Goal: Information Seeking & Learning: Find specific fact

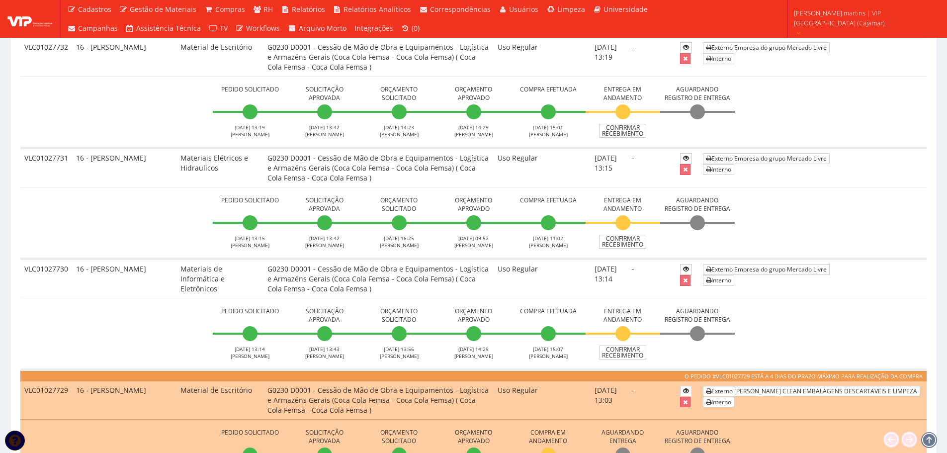
scroll to position [796, 0]
click at [860, 13] on span "rodrigo.martins | VIP Brasil (Cajamar)" at bounding box center [864, 18] width 140 height 20
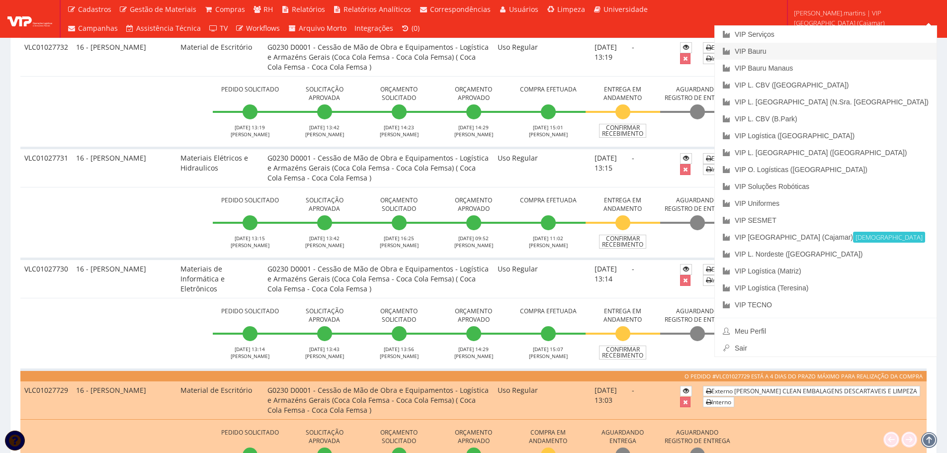
click at [846, 50] on link "VIP Bauru" at bounding box center [826, 51] width 222 height 17
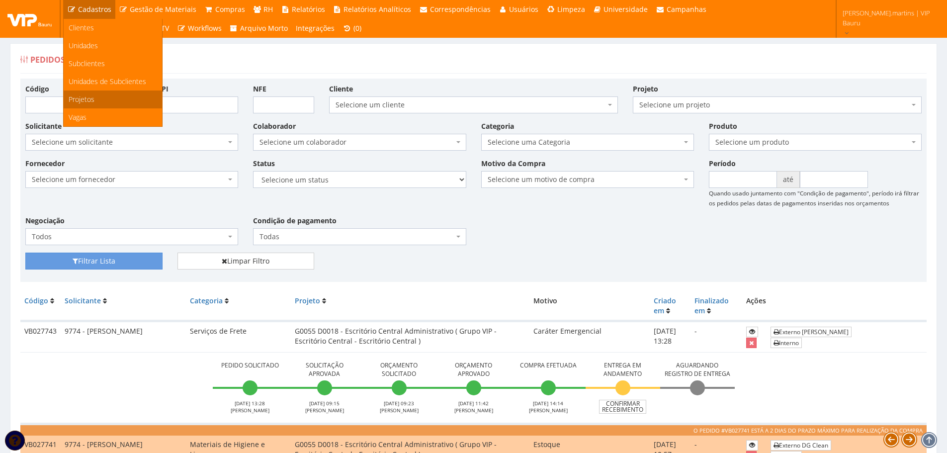
click at [105, 99] on link "Projetos" at bounding box center [113, 100] width 98 height 18
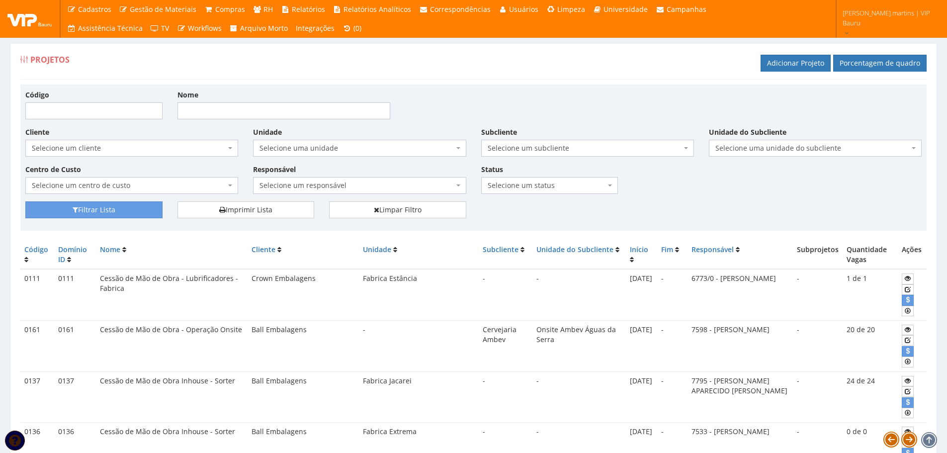
click at [329, 144] on span "Selecione uma unidade" at bounding box center [357, 148] width 194 height 10
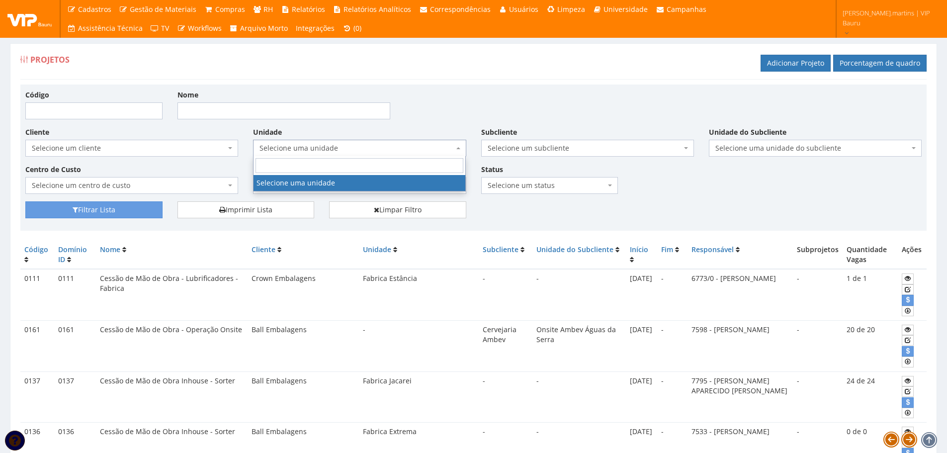
click at [226, 143] on span "Selecione um cliente" at bounding box center [129, 148] width 194 height 10
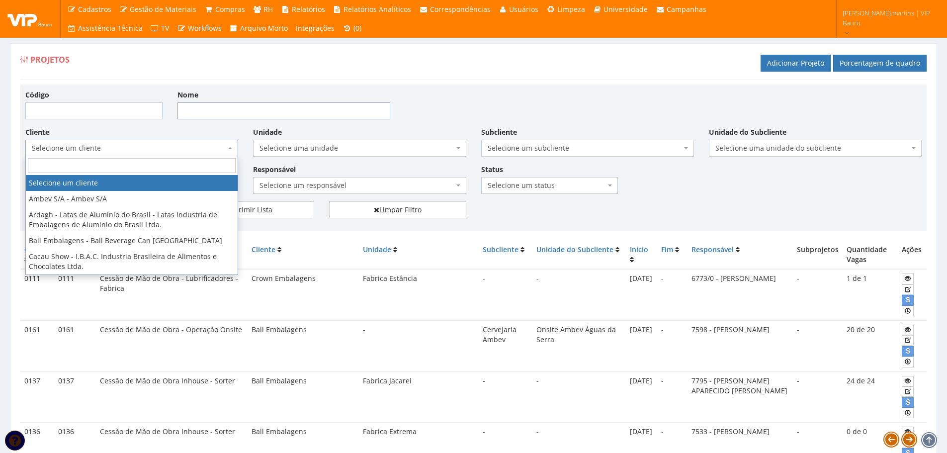
click at [318, 111] on input "Nome" at bounding box center [284, 110] width 213 height 17
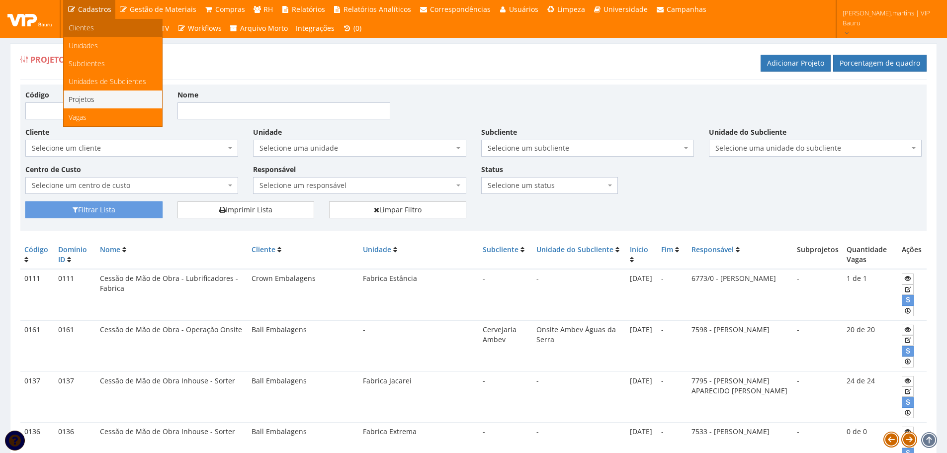
click at [91, 30] on span "Clientes" at bounding box center [81, 27] width 25 height 9
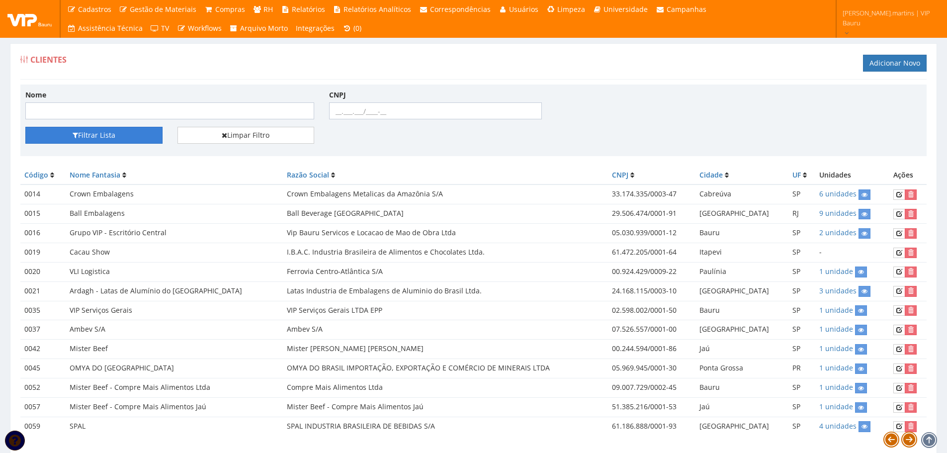
click at [125, 136] on button "Filtrar Lista" at bounding box center [93, 135] width 137 height 17
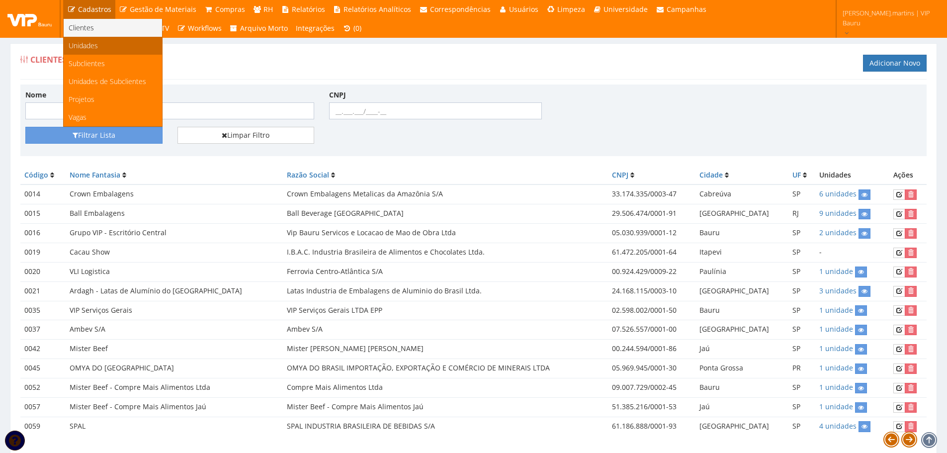
click at [94, 47] on span "Unidades" at bounding box center [83, 45] width 29 height 9
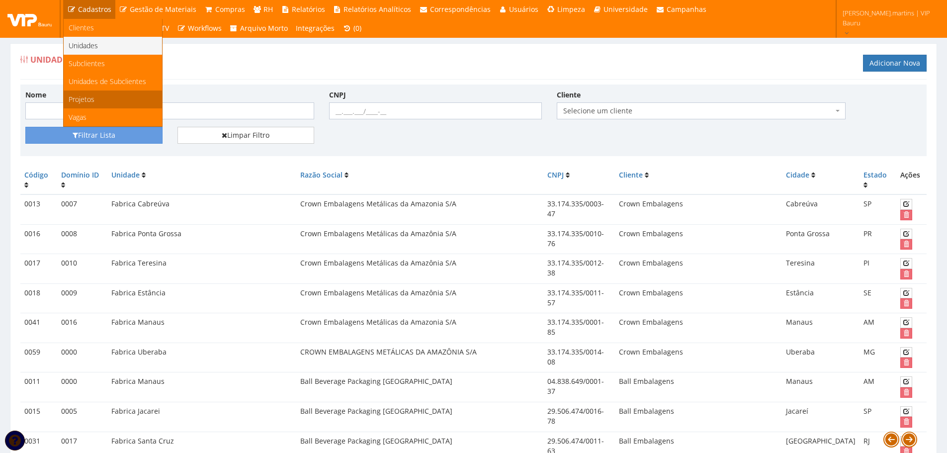
click at [100, 95] on link "Projetos" at bounding box center [113, 100] width 98 height 18
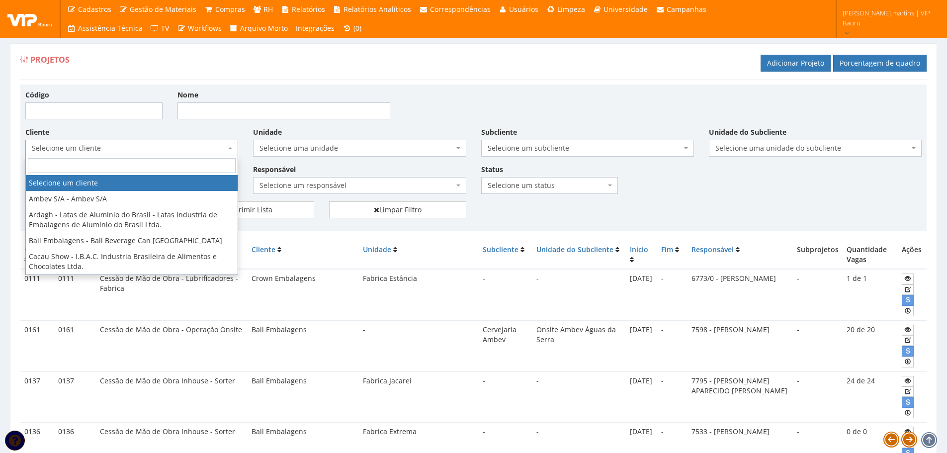
click at [223, 146] on span "Selecione um cliente" at bounding box center [129, 148] width 194 height 10
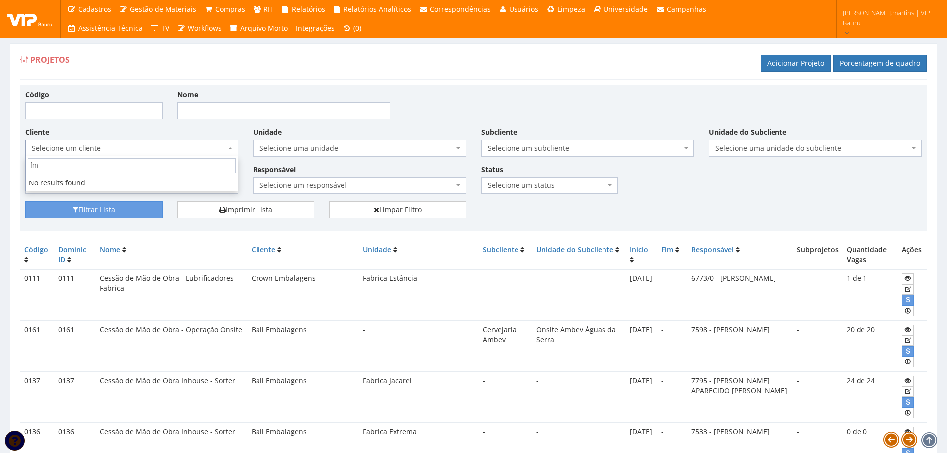
type input "f"
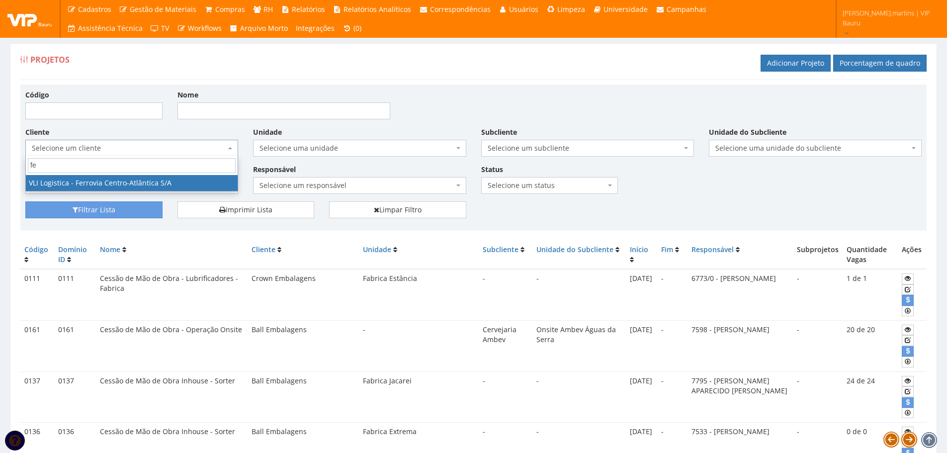
type input "f"
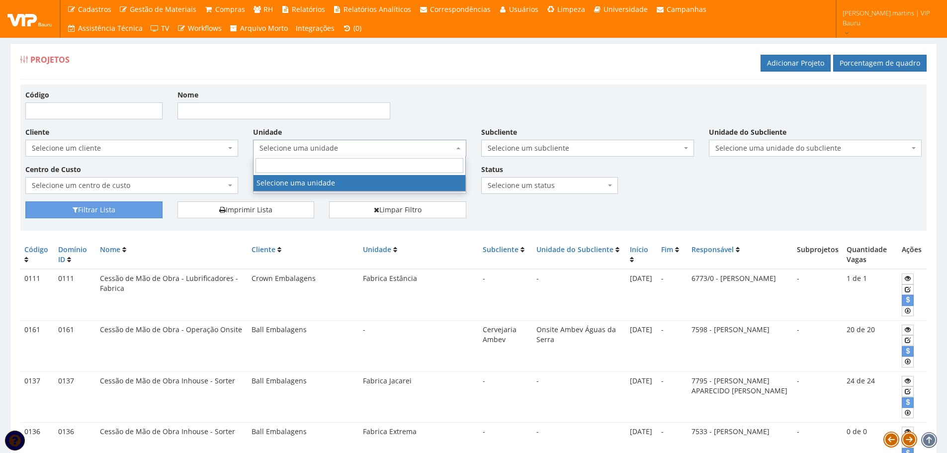
click at [280, 148] on span "Selecione uma unidade" at bounding box center [357, 148] width 194 height 10
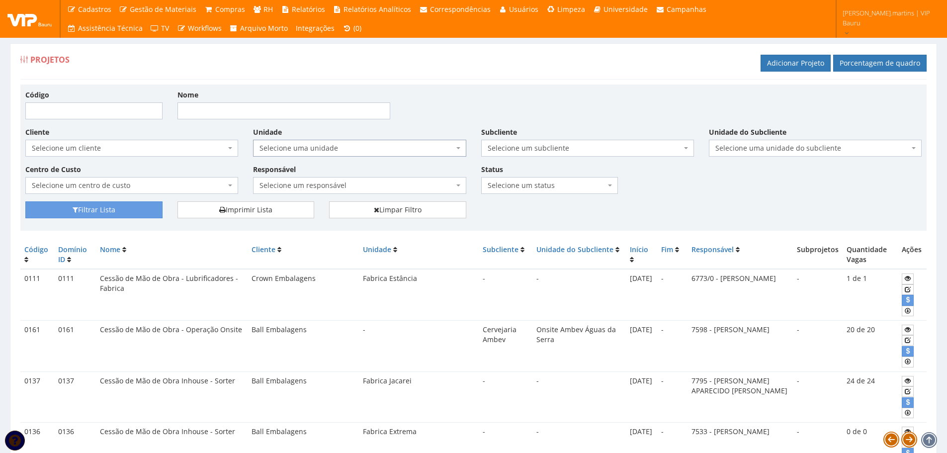
click at [280, 148] on span "Selecione uma unidade" at bounding box center [357, 148] width 194 height 10
click at [217, 183] on span "Selecione um centro de custo" at bounding box center [129, 186] width 194 height 10
click at [216, 133] on div "Cliente Selecione um cliente Ambev S/A - Ambev S/A Ardagh - Latas de Alumínio d…" at bounding box center [132, 142] width 228 height 30
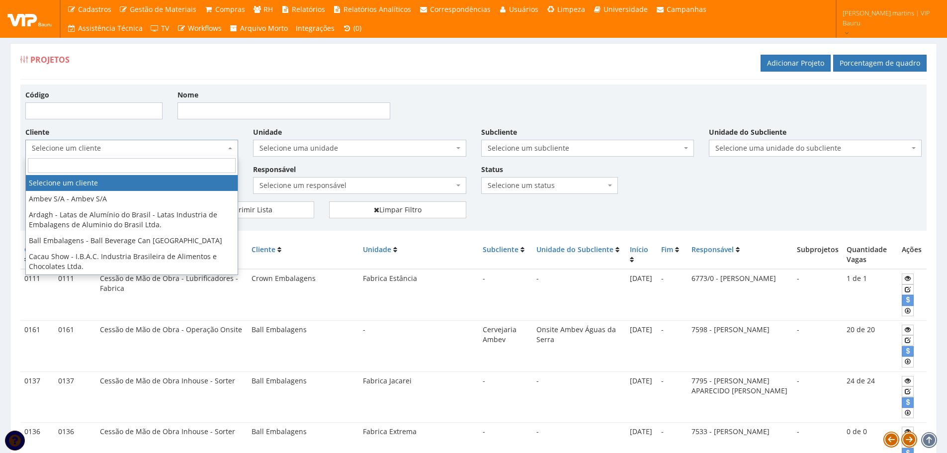
click at [212, 141] on span "Selecione um cliente" at bounding box center [131, 148] width 213 height 17
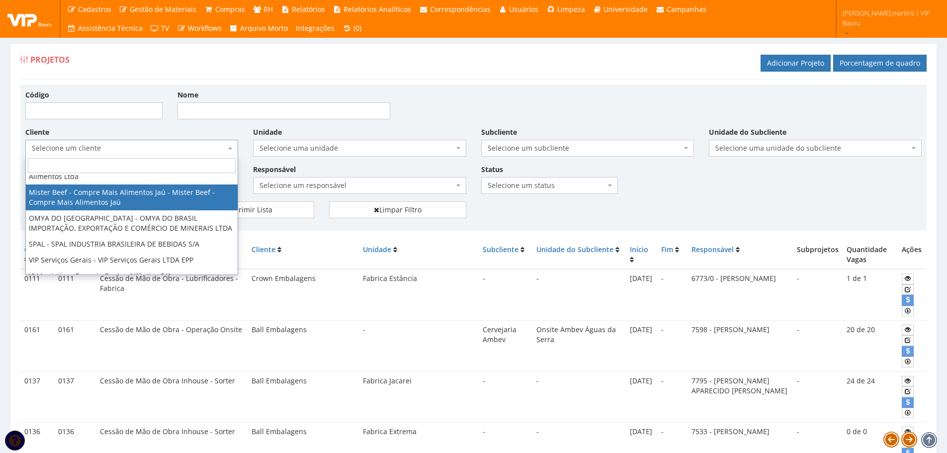
scroll to position [193, 0]
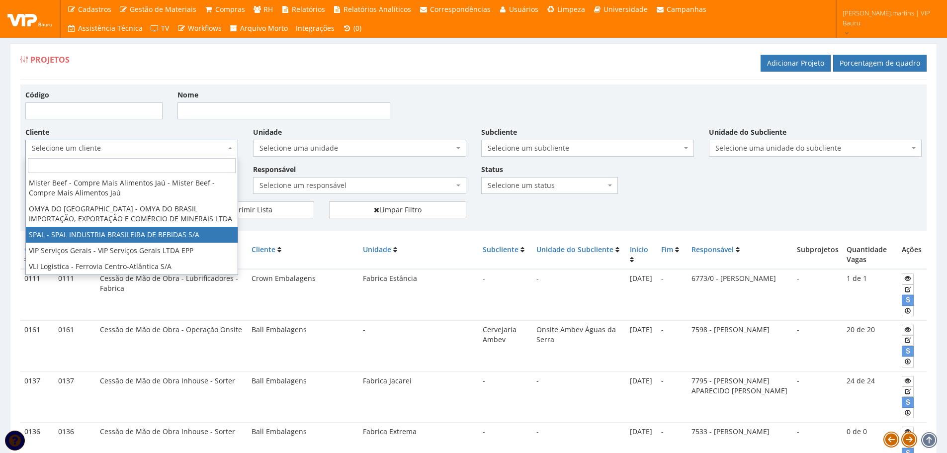
select select "59"
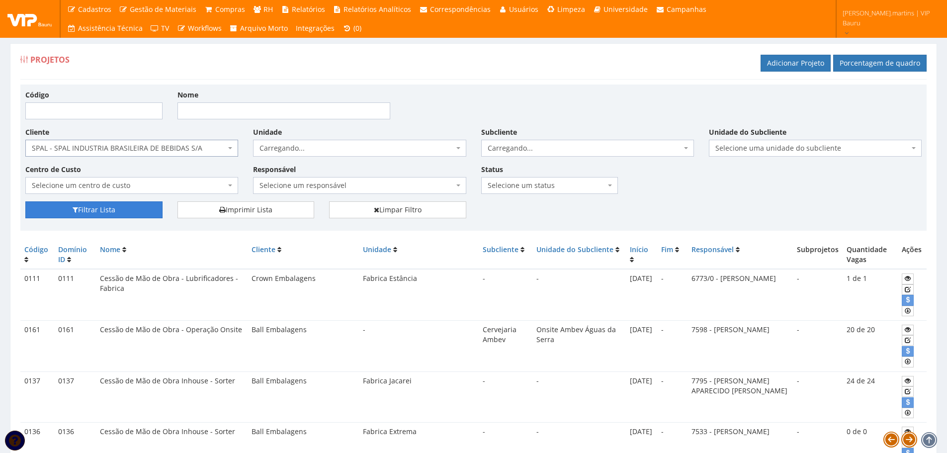
click at [124, 209] on button "Filtrar Lista" at bounding box center [93, 209] width 137 height 17
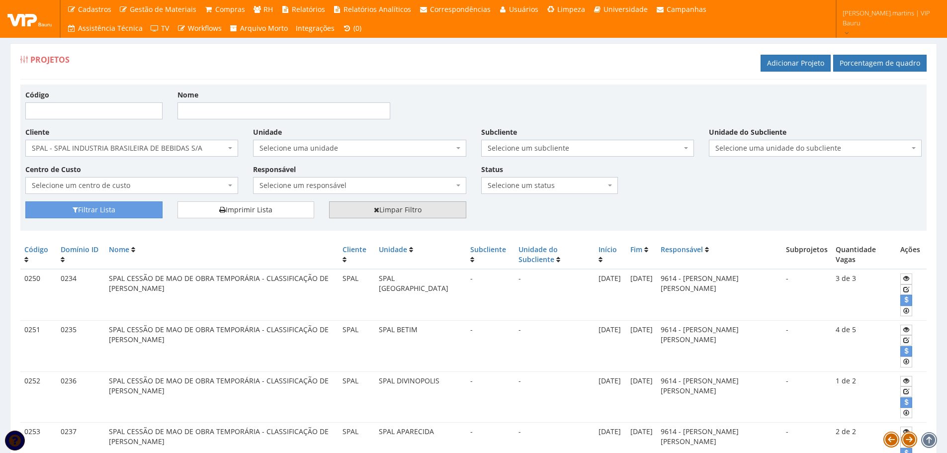
scroll to position [33, 0]
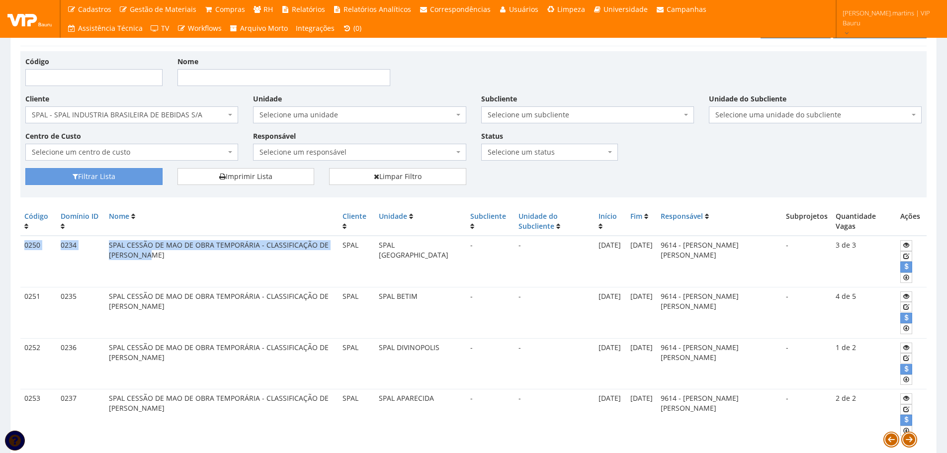
drag, startPoint x: 25, startPoint y: 245, endPoint x: 154, endPoint y: 256, distance: 129.3
click at [154, 256] on tr "0250 0234 SPAL CESSÃO DE MAO DE OBRA TEMPORÁRIA - CLASSIFICAÇÃO DE [PERSON_NAME…" at bounding box center [473, 261] width 907 height 51
copy tr "0250 0234 SPAL CESSÃO DE MAO DE OBRA TEMPORÁRIA - CLASSIFICAÇÃO DE [PERSON_NAME]"
click at [181, 255] on td "SPAL CESSÃO DE MAO DE OBRA TEMPORÁRIA - CLASSIFICAÇÃO DE VASILHAMES" at bounding box center [222, 261] width 234 height 51
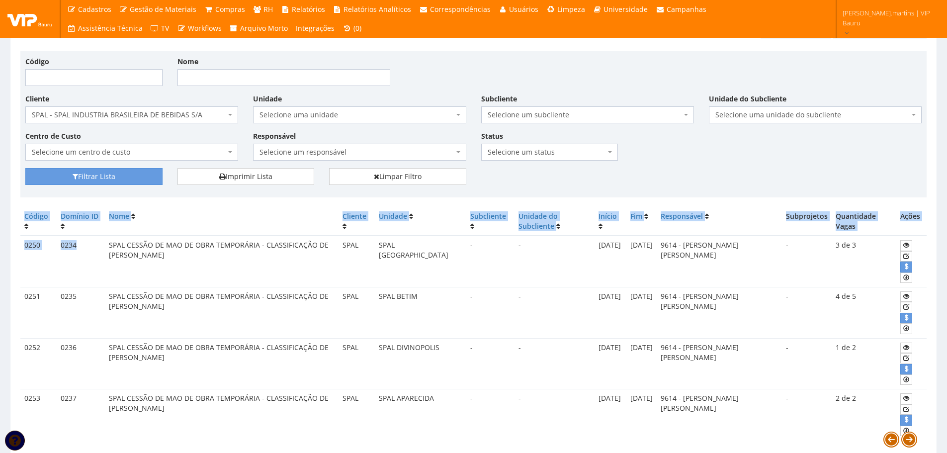
drag, startPoint x: 20, startPoint y: 245, endPoint x: 76, endPoint y: 248, distance: 55.8
click at [76, 248] on div "Projetos Porcentagem de quadro Adicionar Projeto Código Nome Cliente Selecione …" at bounding box center [474, 234] width 928 height 448
click at [75, 247] on td "0234" at bounding box center [81, 261] width 48 height 51
click at [74, 250] on td "0234" at bounding box center [81, 261] width 48 height 51
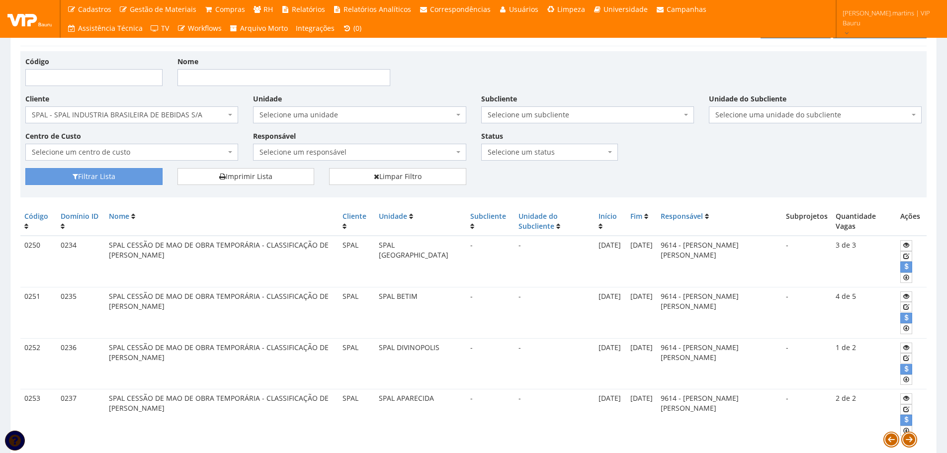
click at [84, 271] on td "0234" at bounding box center [81, 261] width 48 height 51
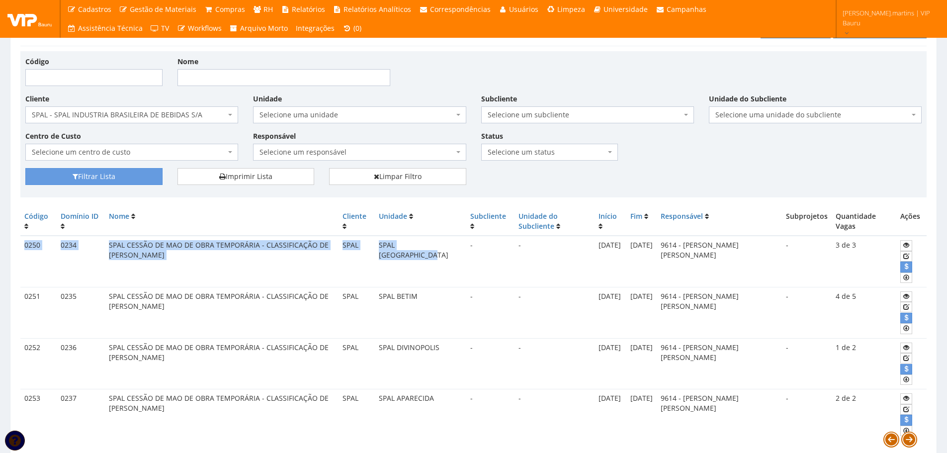
drag, startPoint x: 26, startPoint y: 244, endPoint x: 413, endPoint y: 254, distance: 387.1
click at [413, 256] on tr "0250 0234 SPAL CESSÃO DE MAO DE OBRA TEMPORÁRIA - CLASSIFICAÇÃO DE VASILHAMES S…" at bounding box center [473, 261] width 907 height 51
copy tr "0250 0234 SPAL CESSÃO DE MAO DE OBRA TEMPORÁRIA - CLASSIFICAÇÃO DE VASILHAMES S…"
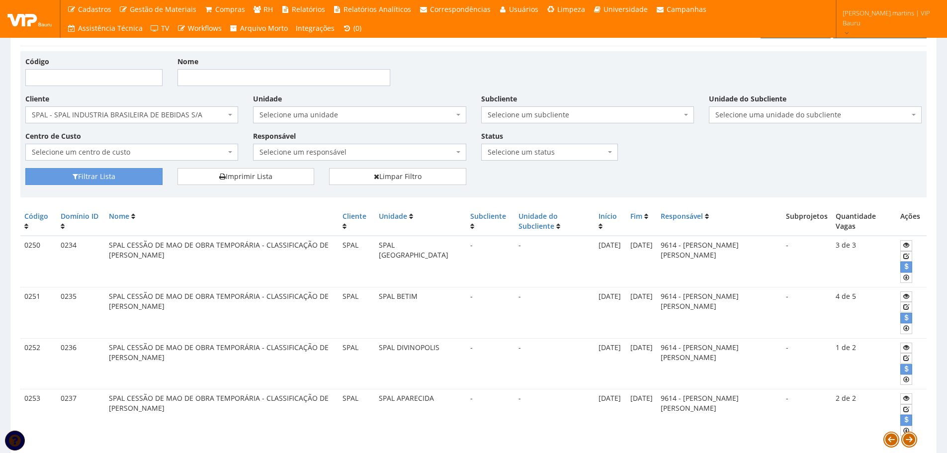
click at [134, 298] on td "SPAL CESSÃO DE MAO DE OBRA TEMPORÁRIA - CLASSIFICAÇÃO DE VASILHAMES" at bounding box center [222, 312] width 234 height 51
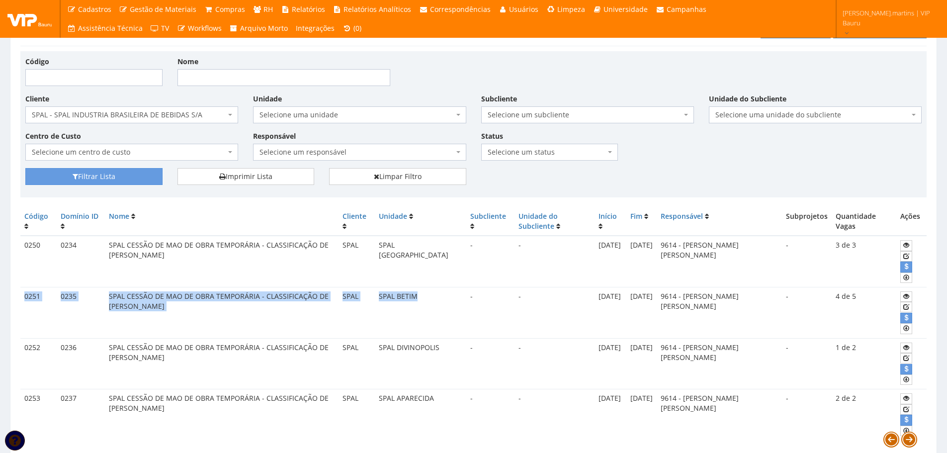
drag, startPoint x: 26, startPoint y: 297, endPoint x: 411, endPoint y: 300, distance: 385.5
click at [415, 302] on tr "0251 0235 SPAL CESSÃO DE MAO DE OBRA TEMPORÁRIA - CLASSIFICAÇÃO DE VASILHAMES S…" at bounding box center [473, 312] width 907 height 51
copy tr "0251 0235 SPAL CESSÃO DE MAO DE OBRA TEMPORÁRIA - CLASSIFICAÇÃO DE VASILHAMES S…"
click at [228, 296] on td "SPAL CESSÃO DE MAO DE OBRA TEMPORÁRIA - CLASSIFICAÇÃO DE VASILHAMES" at bounding box center [222, 312] width 234 height 51
copy tr "0251 0235 SPAL CESSÃO DE MAO DE OBRA TEMPORÁRIA - CLASSIFICAÇÃO DE VASILHAMES S…"
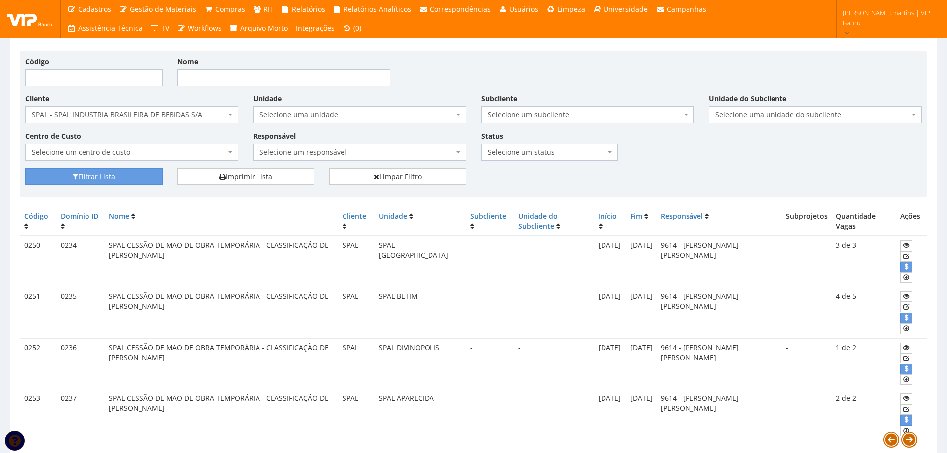
click at [139, 348] on td "SPAL CESSÃO DE MAO DE OBRA TEMPORÁRIA - CLASSIFICAÇÃO DE VASILHAMES" at bounding box center [222, 363] width 234 height 51
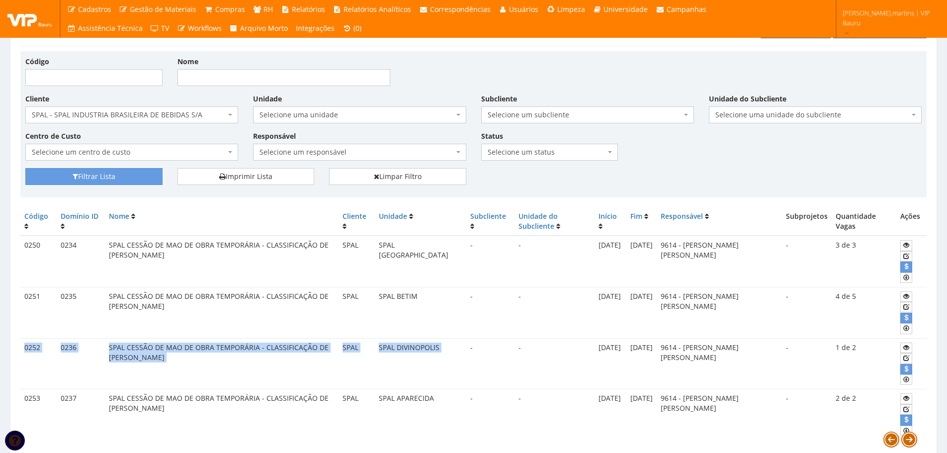
drag, startPoint x: 22, startPoint y: 349, endPoint x: 446, endPoint y: 358, distance: 423.8
click at [446, 358] on tr "0252 0236 SPAL CESSÃO DE MAO DE OBRA TEMPORÁRIA - CLASSIFICAÇÃO DE VASILHAMES S…" at bounding box center [473, 363] width 907 height 51
copy tr "0252 0236 SPAL CESSÃO DE MAO DE OBRA TEMPORÁRIA - CLASSIFICAÇÃO DE VASILHAMES S…"
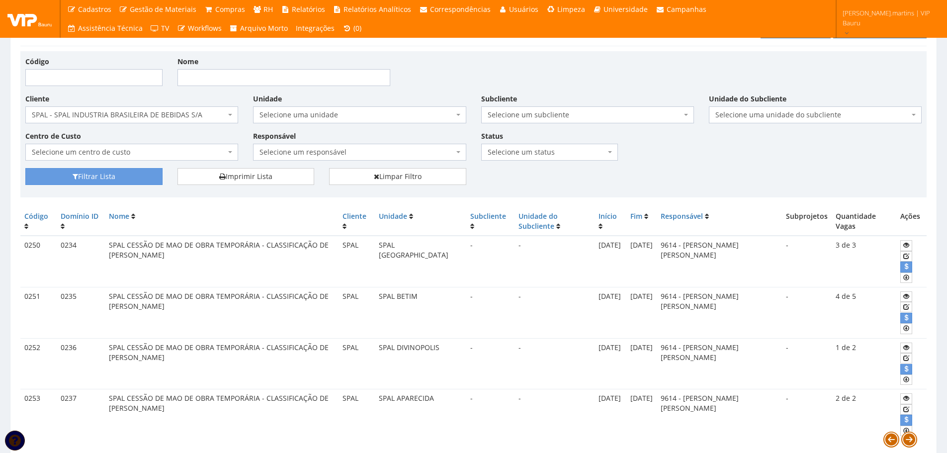
drag, startPoint x: 145, startPoint y: 319, endPoint x: 27, endPoint y: 389, distance: 137.4
click at [145, 318] on td "SPAL CESSÃO DE MAO DE OBRA TEMPORÁRIA - CLASSIFICAÇÃO DE VASILHAMES" at bounding box center [222, 312] width 234 height 51
drag, startPoint x: 24, startPoint y: 401, endPoint x: 30, endPoint y: 400, distance: 5.6
click at [24, 401] on td "0253" at bounding box center [38, 414] width 36 height 51
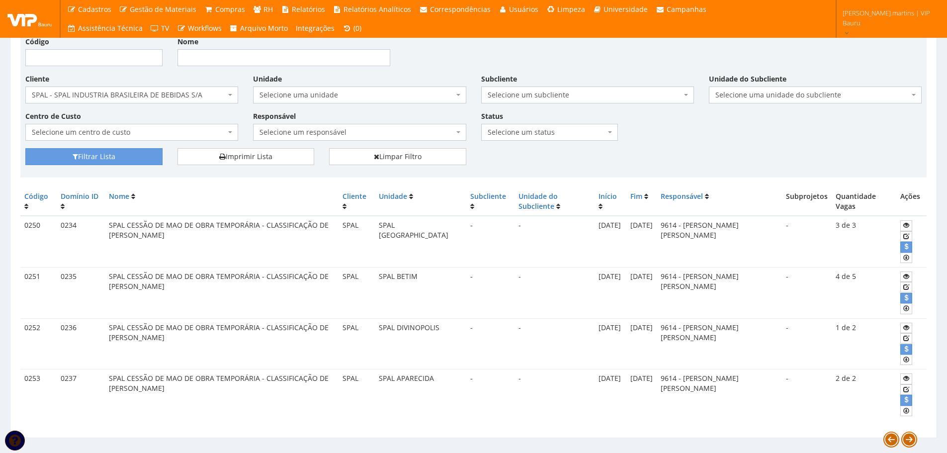
scroll to position [72, 0]
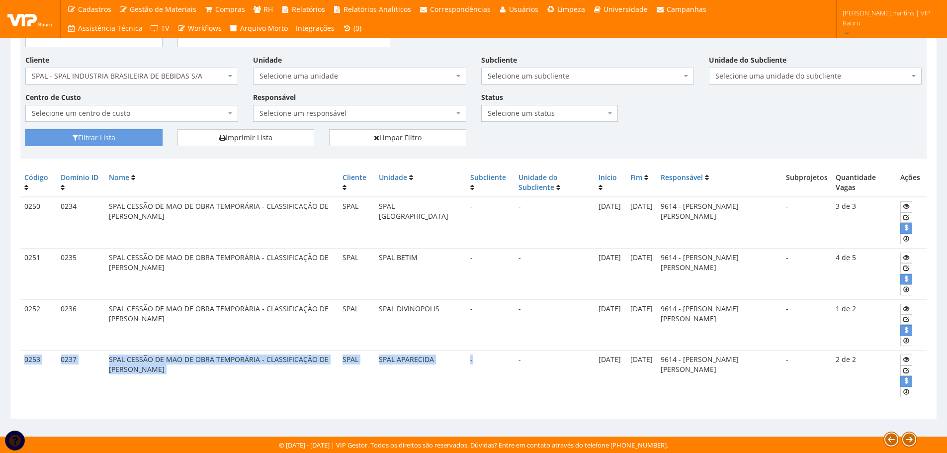
drag, startPoint x: 24, startPoint y: 361, endPoint x: 451, endPoint y: 368, distance: 426.8
click at [451, 368] on tr "0253 0237 SPAL CESSÃO DE MAO DE OBRA TEMPORÁRIA - CLASSIFICAÇÃO DE VASILHAMES S…" at bounding box center [473, 376] width 907 height 51
click at [443, 363] on tr "0253 0237 SPAL CESSÃO DE MAO DE OBRA TEMPORÁRIA - CLASSIFICAÇÃO DE VASILHAMES S…" at bounding box center [473, 376] width 907 height 51
click at [129, 362] on td "SPAL CESSÃO DE MAO DE OBRA TEMPORÁRIA - CLASSIFICAÇÃO DE VASILHAMES" at bounding box center [222, 376] width 234 height 51
drag, startPoint x: 24, startPoint y: 358, endPoint x: 426, endPoint y: 367, distance: 402.0
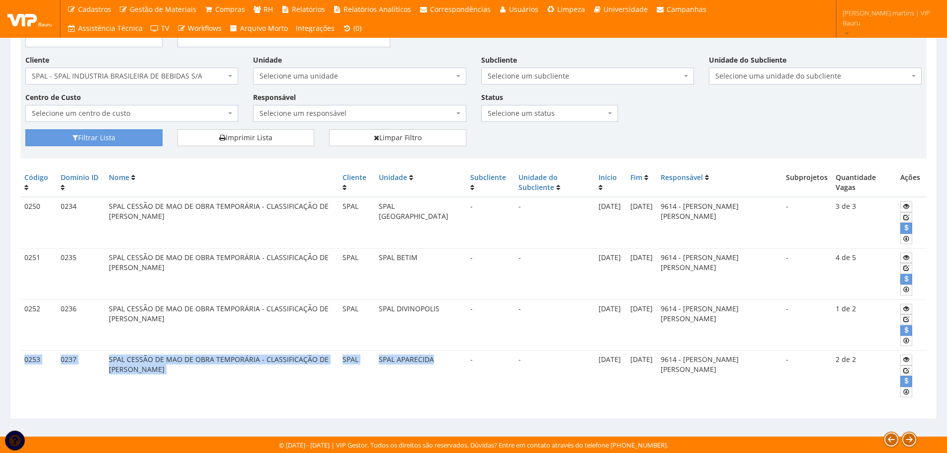
click at [426, 367] on tr "0253 0237 SPAL CESSÃO DE MAO DE OBRA TEMPORÁRIA - CLASSIFICAÇÃO DE VASILHAMES S…" at bounding box center [473, 376] width 907 height 51
copy tr "0253 0237 SPAL CESSÃO DE MAO DE OBRA TEMPORÁRIA - CLASSIFICAÇÃO DE VASILHAMES S…"
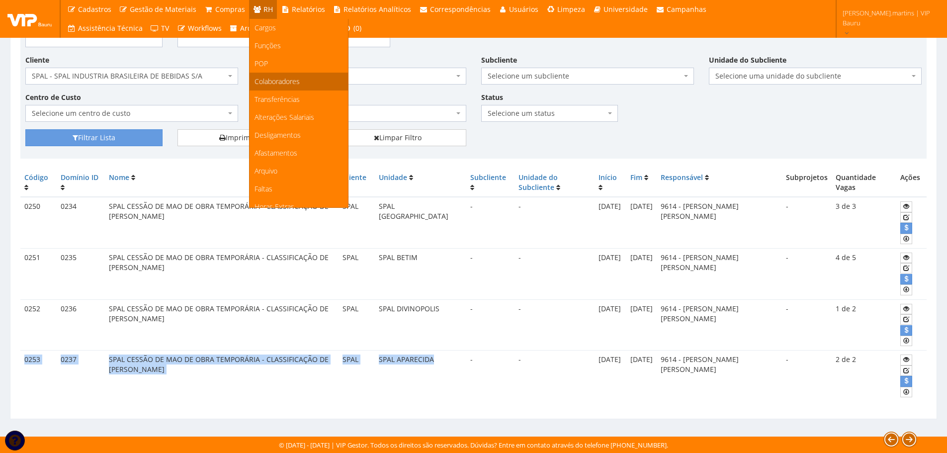
click at [267, 75] on link "Colaboradores" at bounding box center [299, 82] width 98 height 18
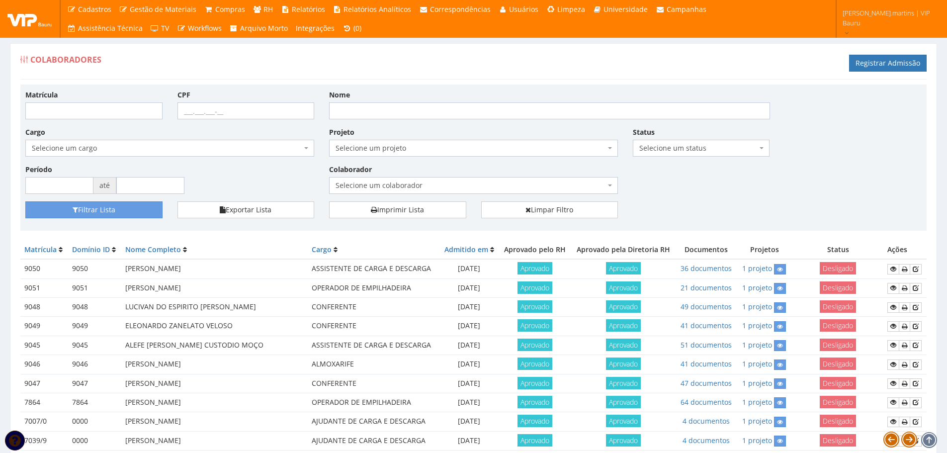
click at [379, 149] on span "Selecione um projeto" at bounding box center [471, 148] width 270 height 10
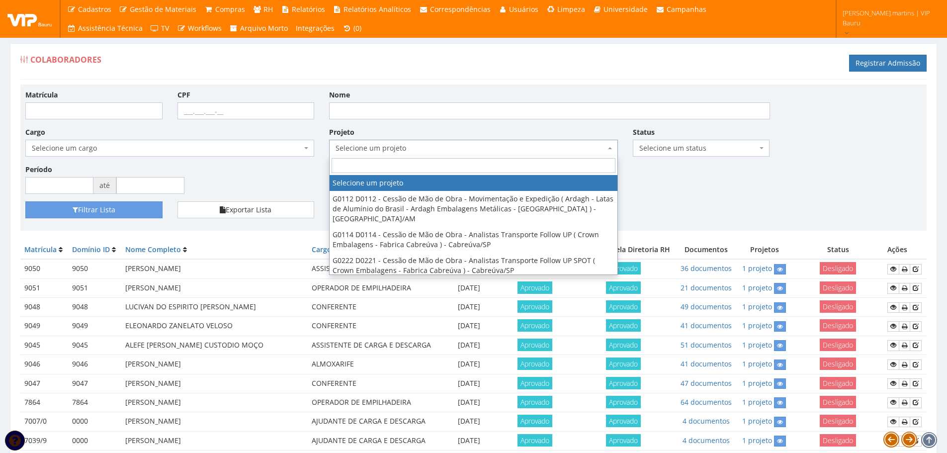
type input "G"
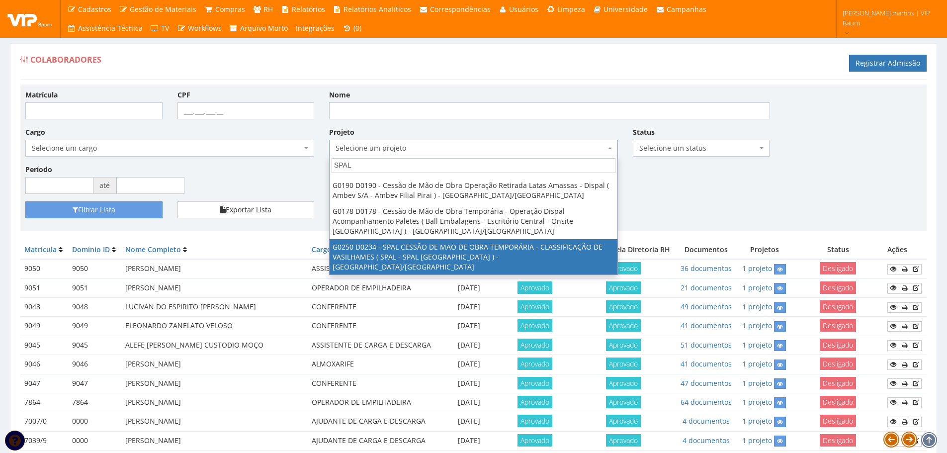
scroll to position [66, 0]
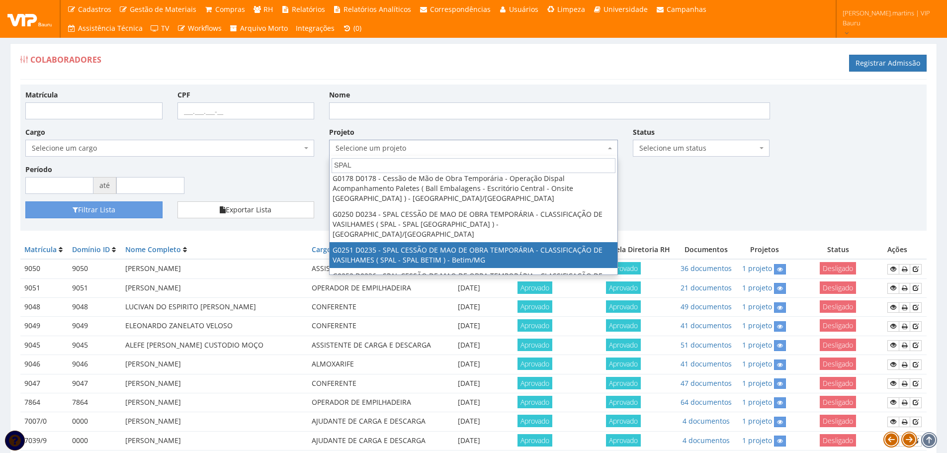
type input "SPAL"
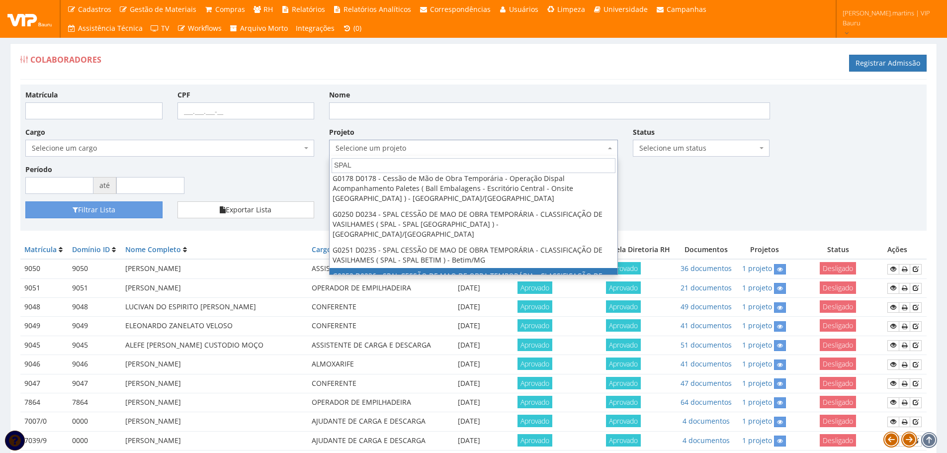
select select "252"
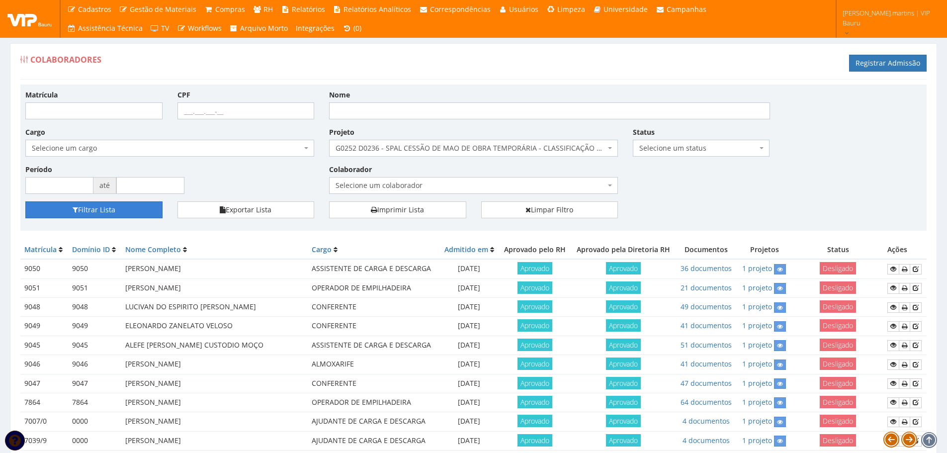
click at [107, 206] on button "Filtrar Lista" at bounding box center [93, 209] width 137 height 17
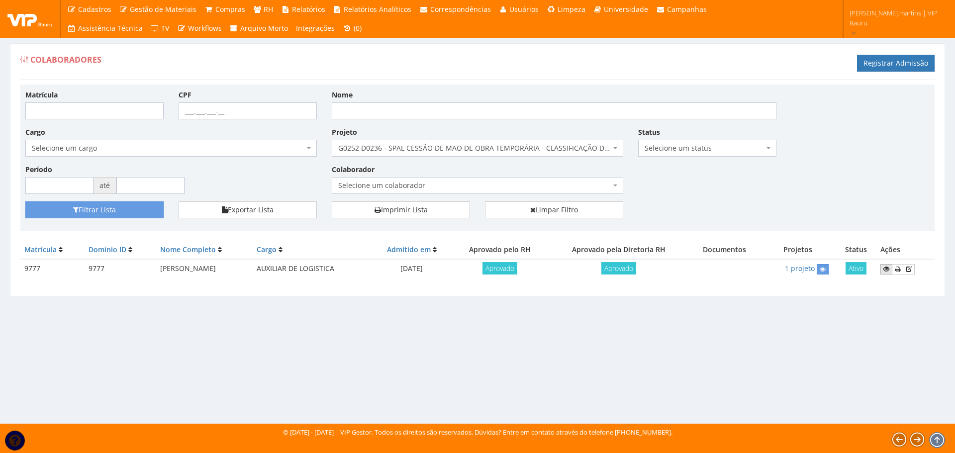
click at [889, 269] on icon at bounding box center [886, 269] width 6 height 7
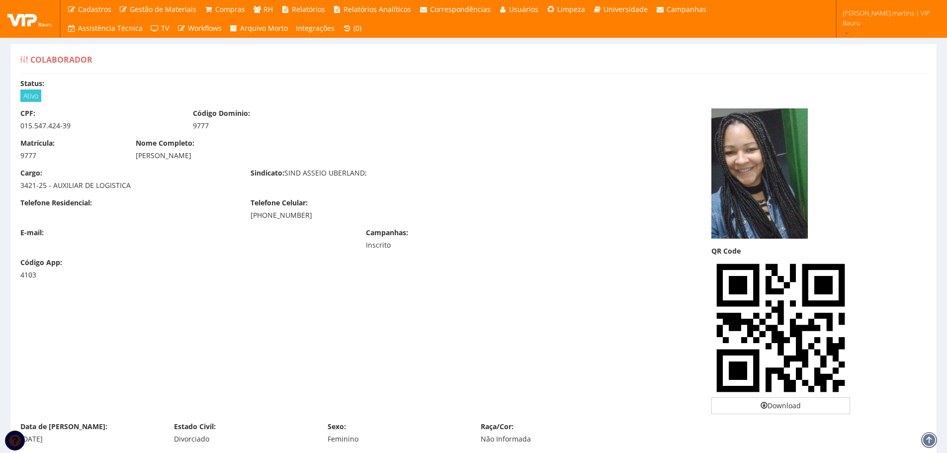
drag, startPoint x: 135, startPoint y: 156, endPoint x: 231, endPoint y: 156, distance: 96.0
click at [231, 156] on div "Nome Completo: [PERSON_NAME]" at bounding box center [358, 149] width 461 height 22
copy div "[PERSON_NAME]"
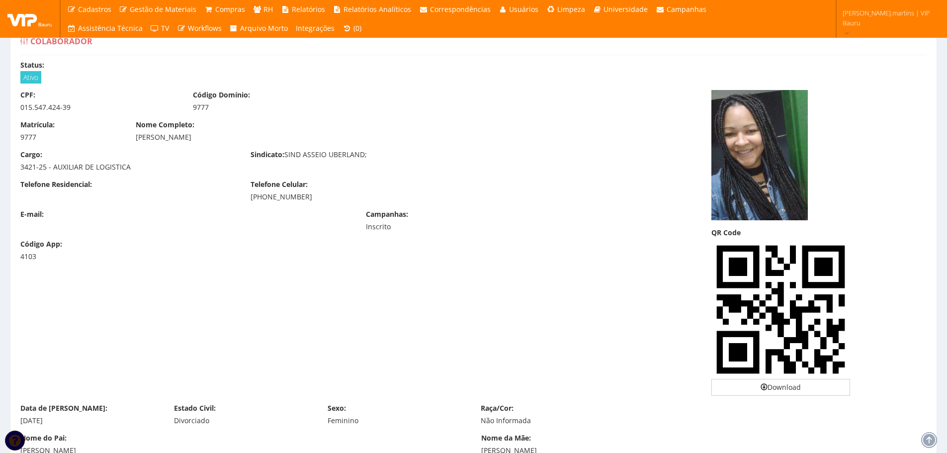
scroll to position [66, 0]
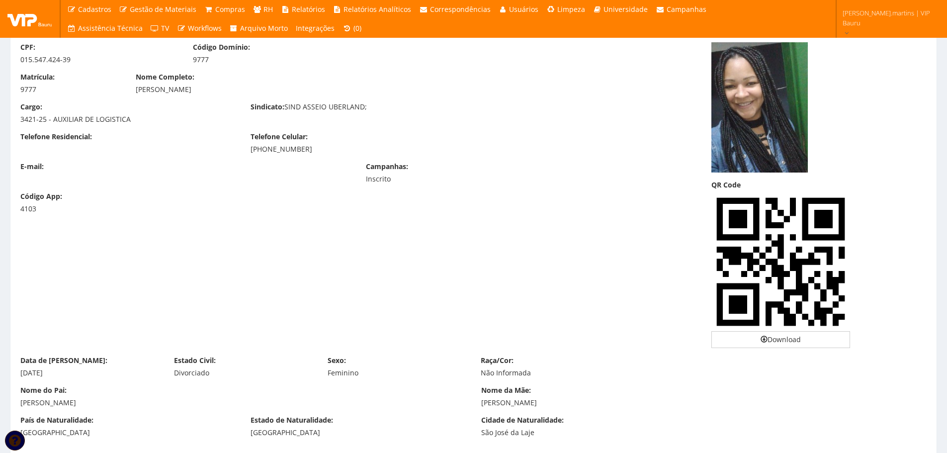
drag, startPoint x: 20, startPoint y: 373, endPoint x: 71, endPoint y: 373, distance: 50.7
click at [71, 374] on div "[DATE]" at bounding box center [89, 373] width 139 height 10
copy div "[DATE]"
